Goal: Information Seeking & Learning: Learn about a topic

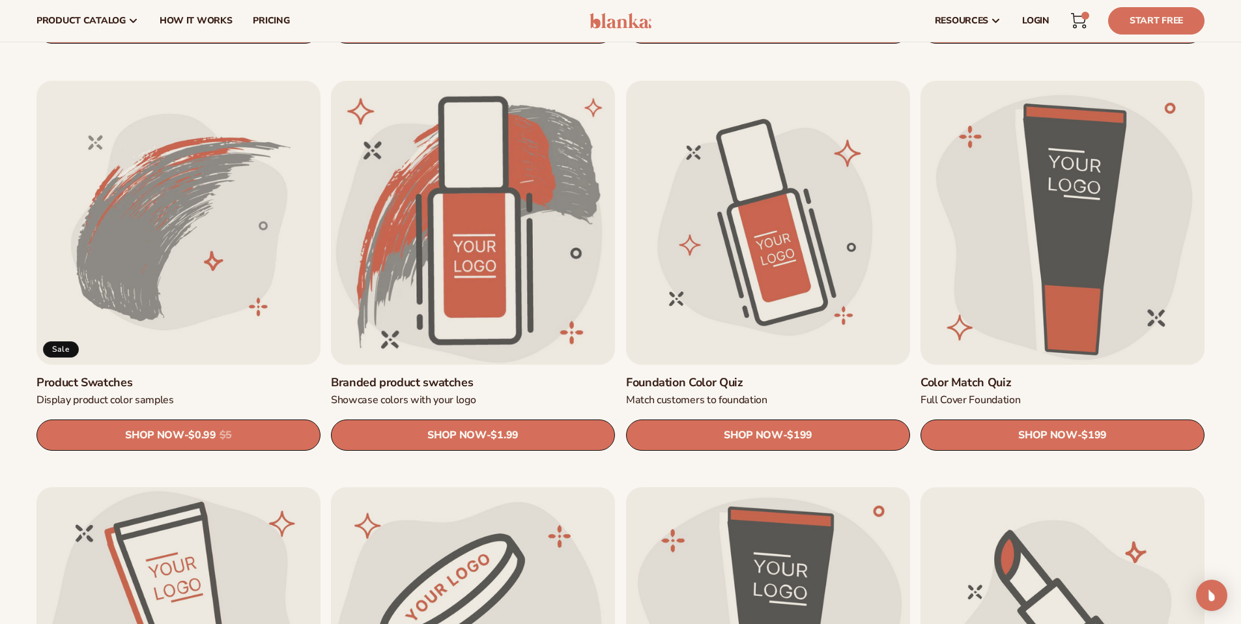
scroll to position [767, 0]
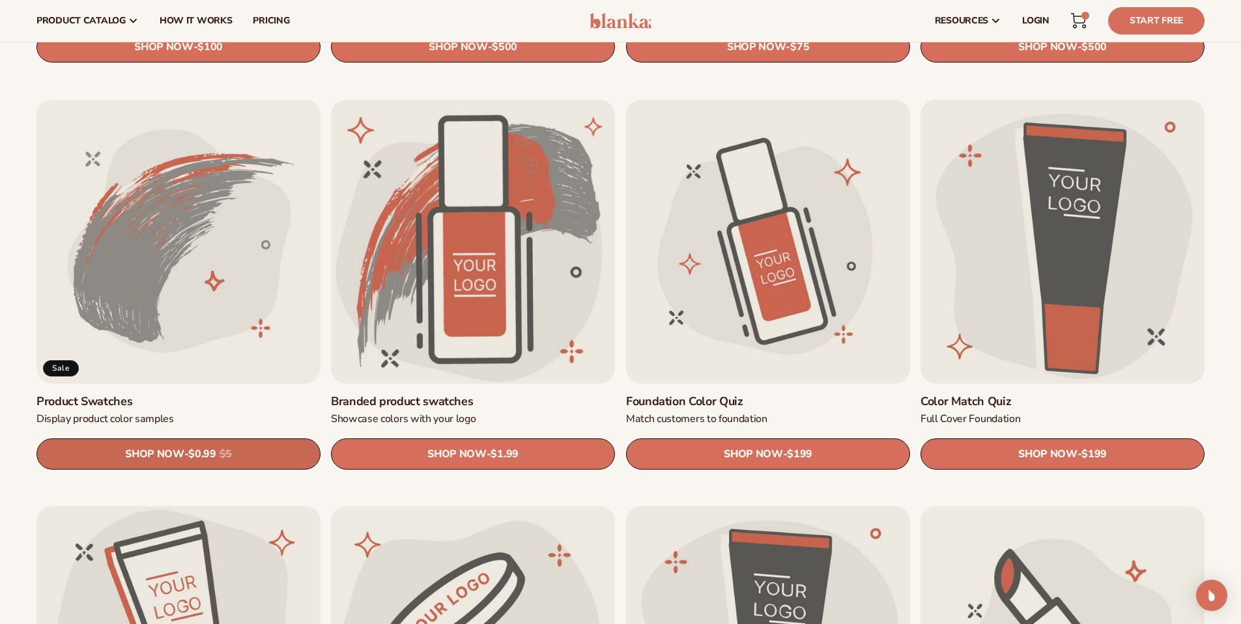
click at [165, 448] on span "SHOP NOW" at bounding box center [154, 454] width 59 height 12
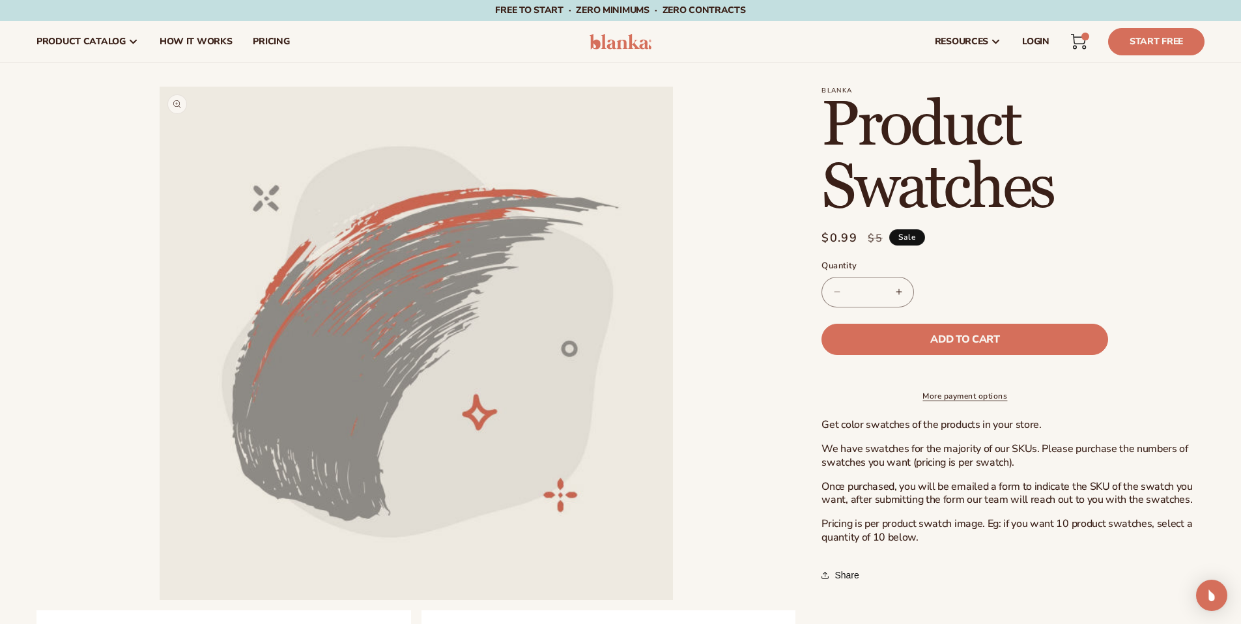
click at [160, 600] on button "Open media 1 in modal" at bounding box center [160, 600] width 0 height 0
